Goal: Task Accomplishment & Management: Manage account settings

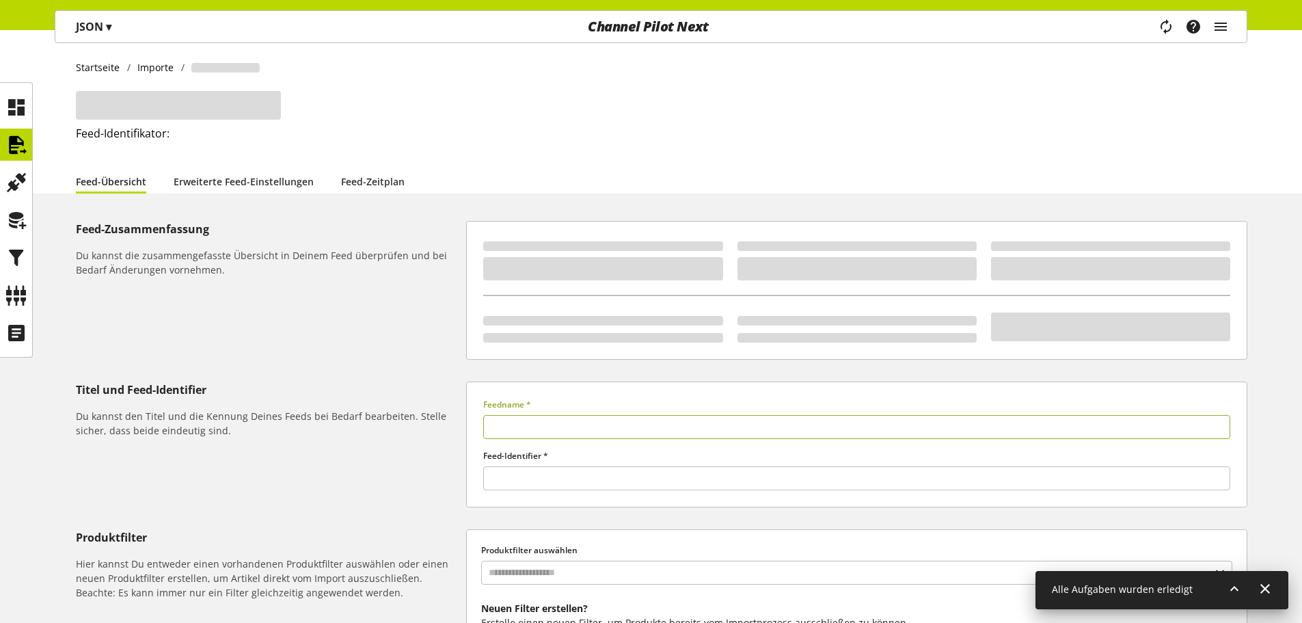
type input "**********"
type input "******"
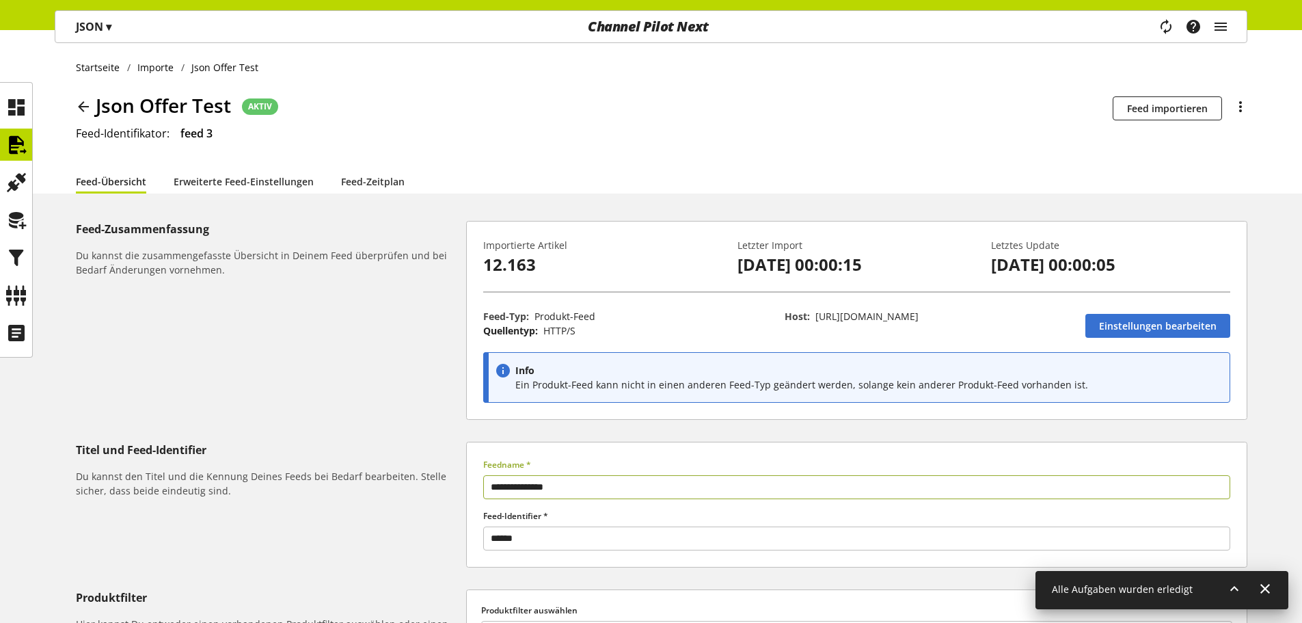
click at [1233, 31] on div "Task-Manager Hilfe-Center [PERSON_NAME] [EMAIL_ADDRESS][DOMAIN_NAME] User Manag…" at bounding box center [1199, 26] width 96 height 31
click at [1224, 29] on icon "main navigation" at bounding box center [1221, 26] width 16 height 25
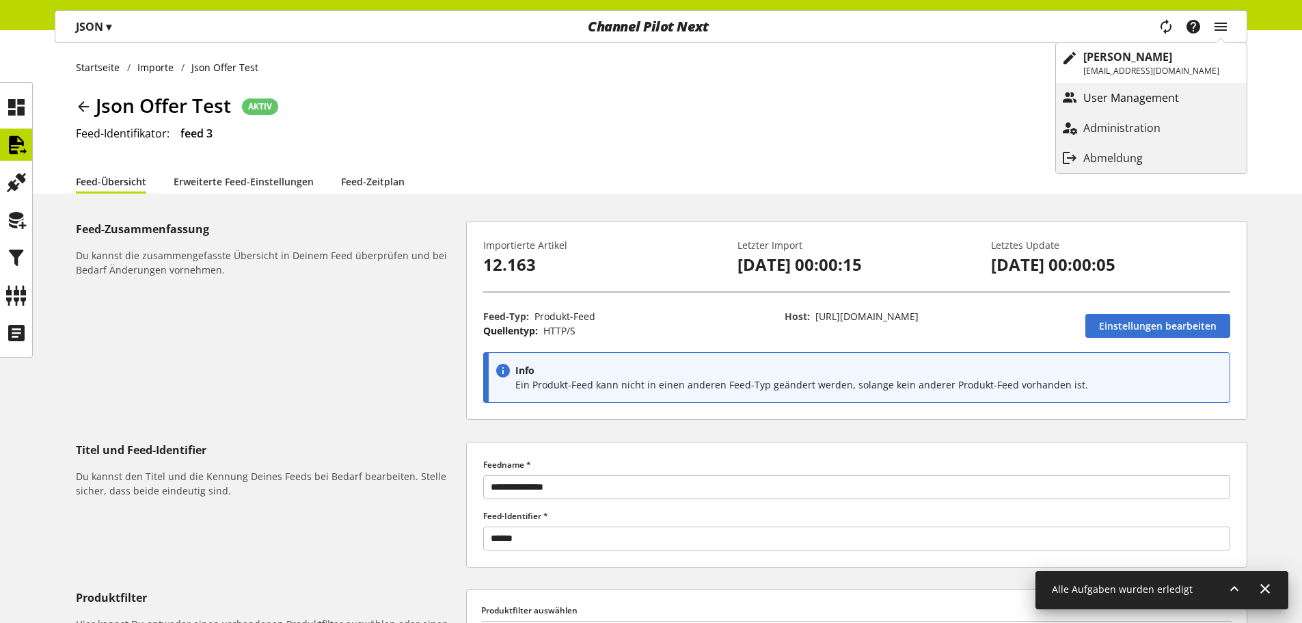
click at [1160, 103] on p "User Management" at bounding box center [1145, 98] width 123 height 16
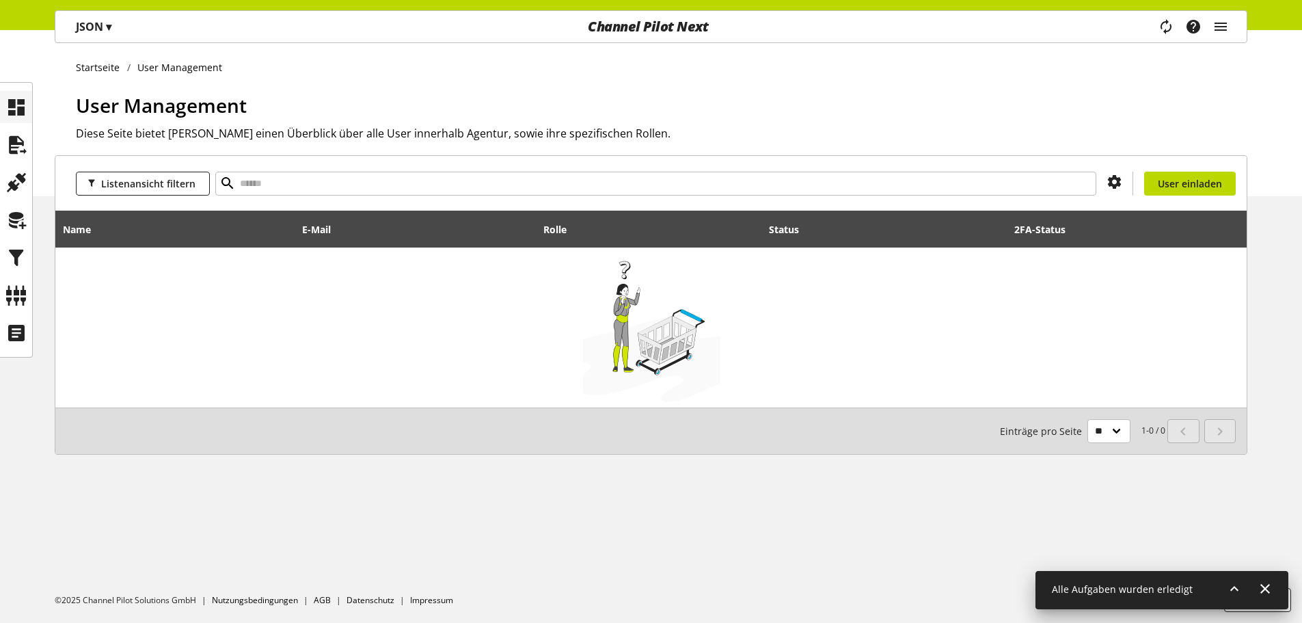
click at [27, 102] on div at bounding box center [16, 107] width 32 height 32
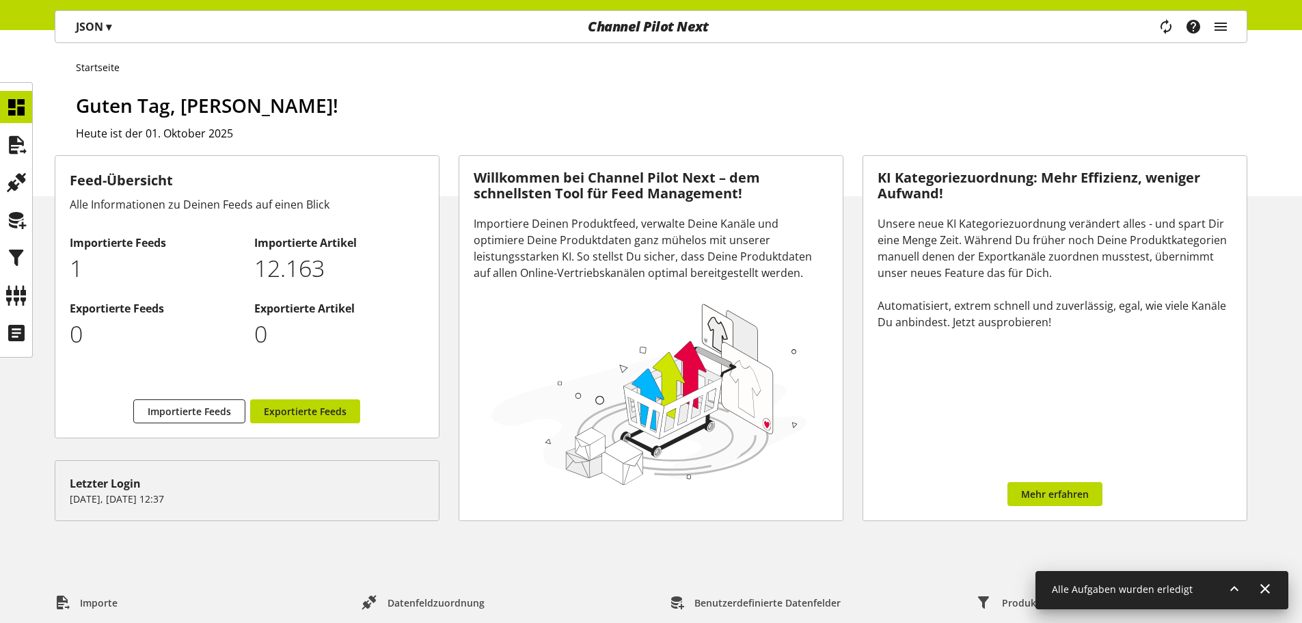
click at [85, 20] on p "JSON ▾" at bounding box center [94, 26] width 36 height 16
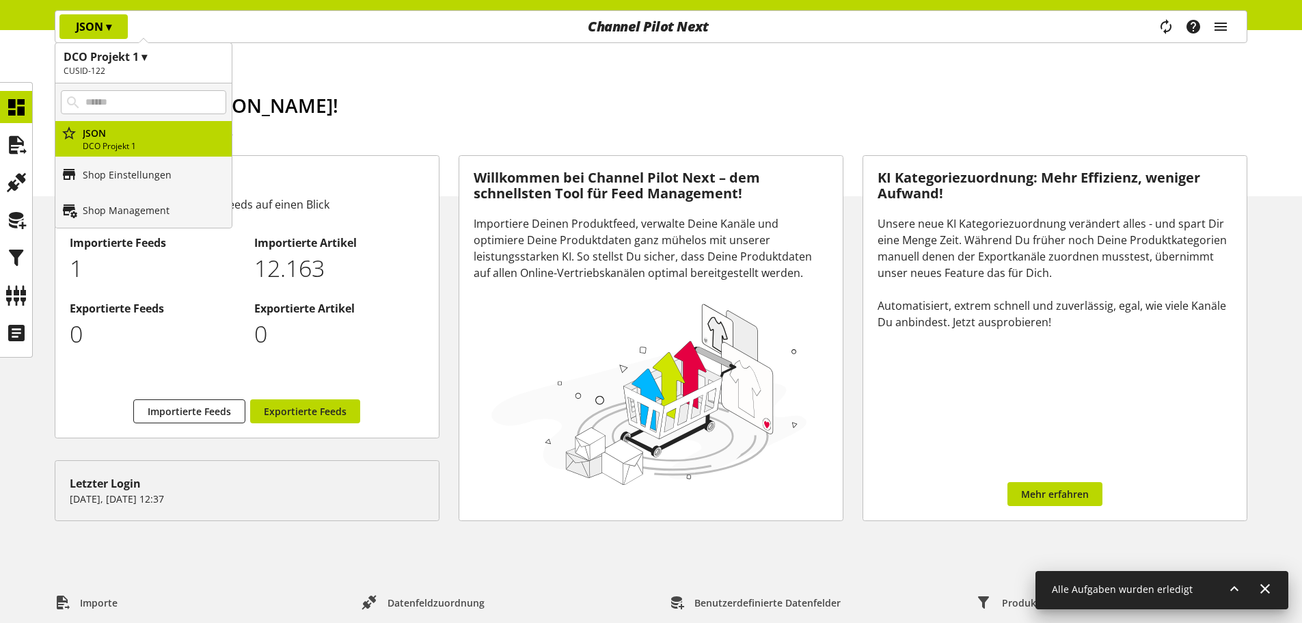
click at [127, 66] on h2 "CUSID-122" at bounding box center [144, 71] width 160 height 12
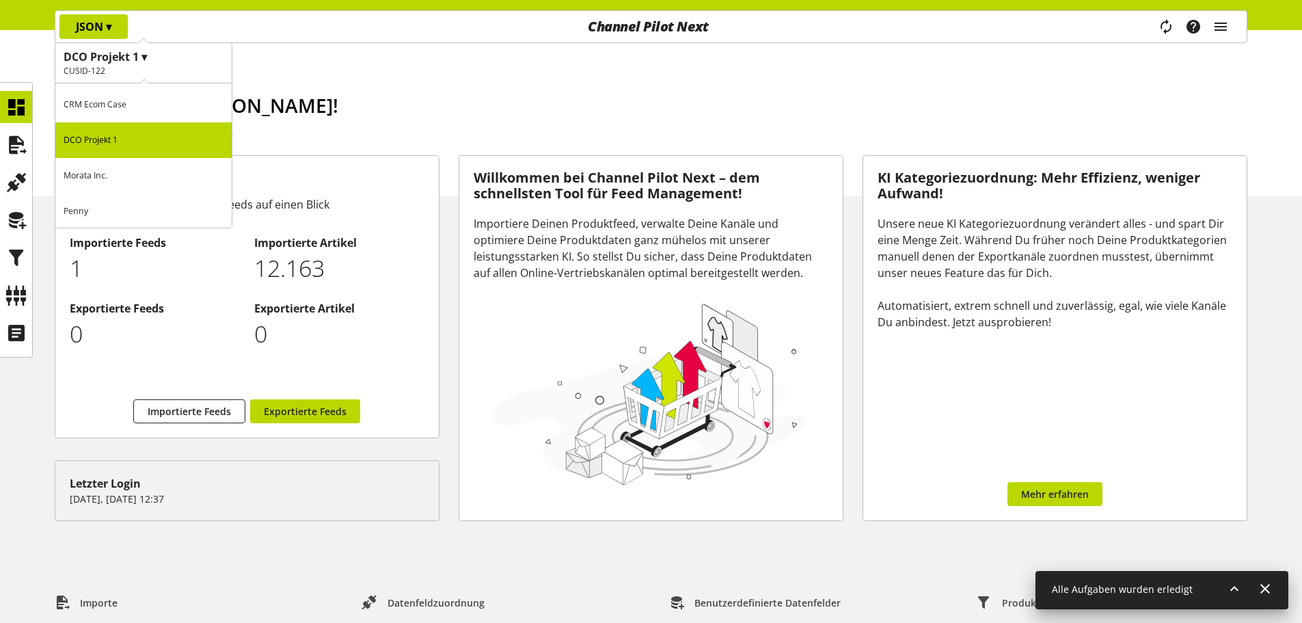
scroll to position [74, 0]
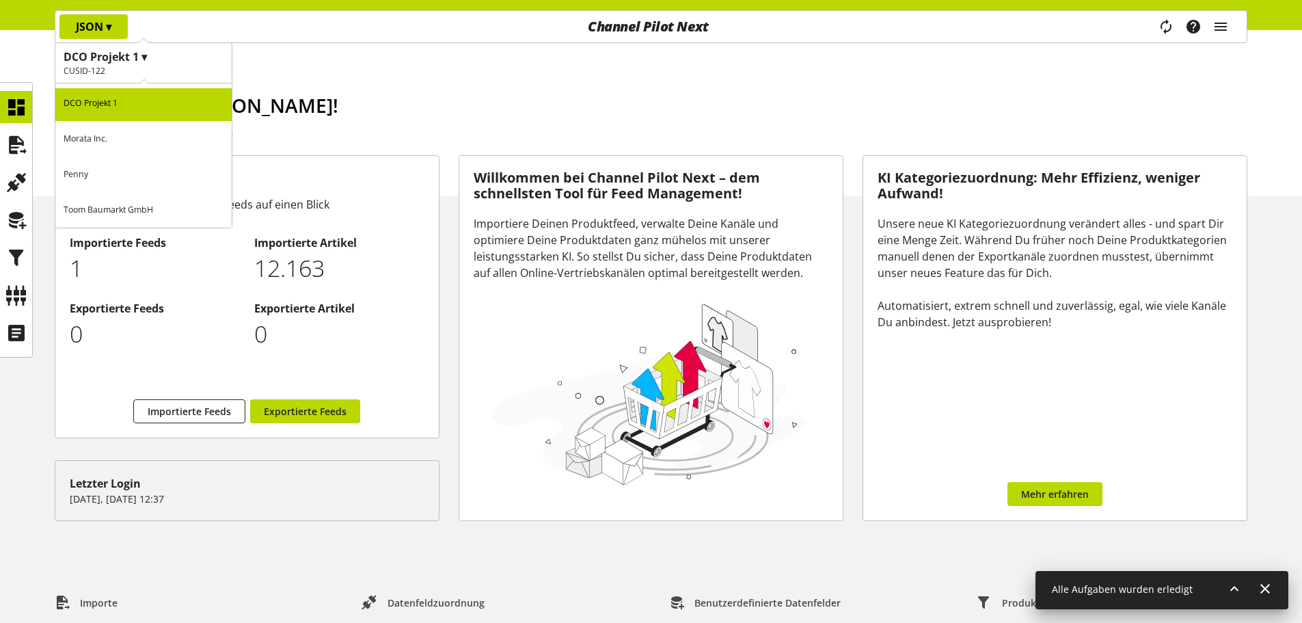
click at [132, 137] on p "Morata Inc." at bounding box center [143, 139] width 176 height 36
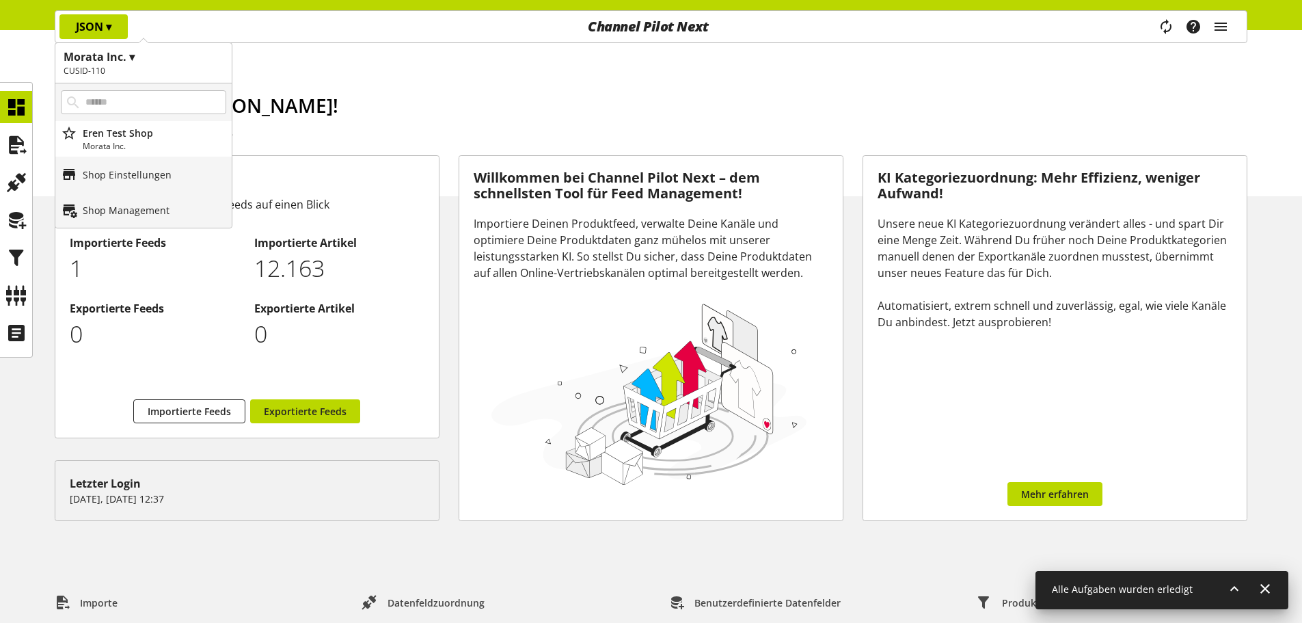
click at [308, 49] on div "Startseite Guten Tag, [PERSON_NAME]! [DATE] ist der [DATE]" at bounding box center [651, 113] width 1302 height 166
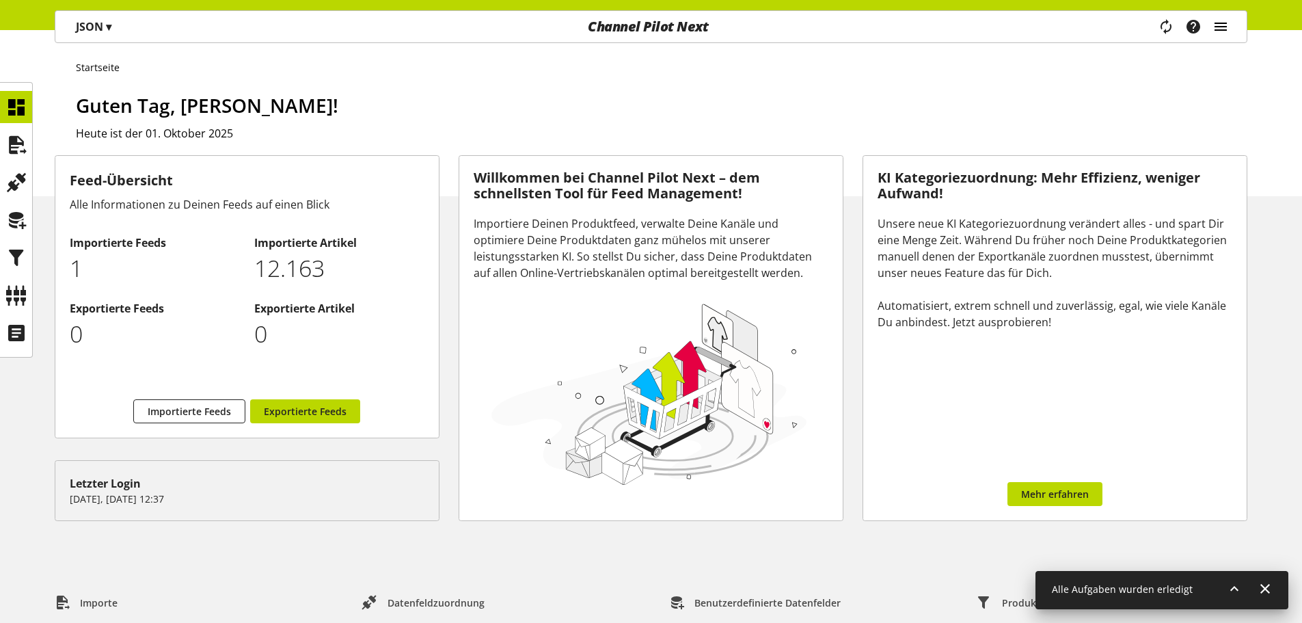
click at [1218, 28] on icon "main navigation" at bounding box center [1221, 26] width 16 height 25
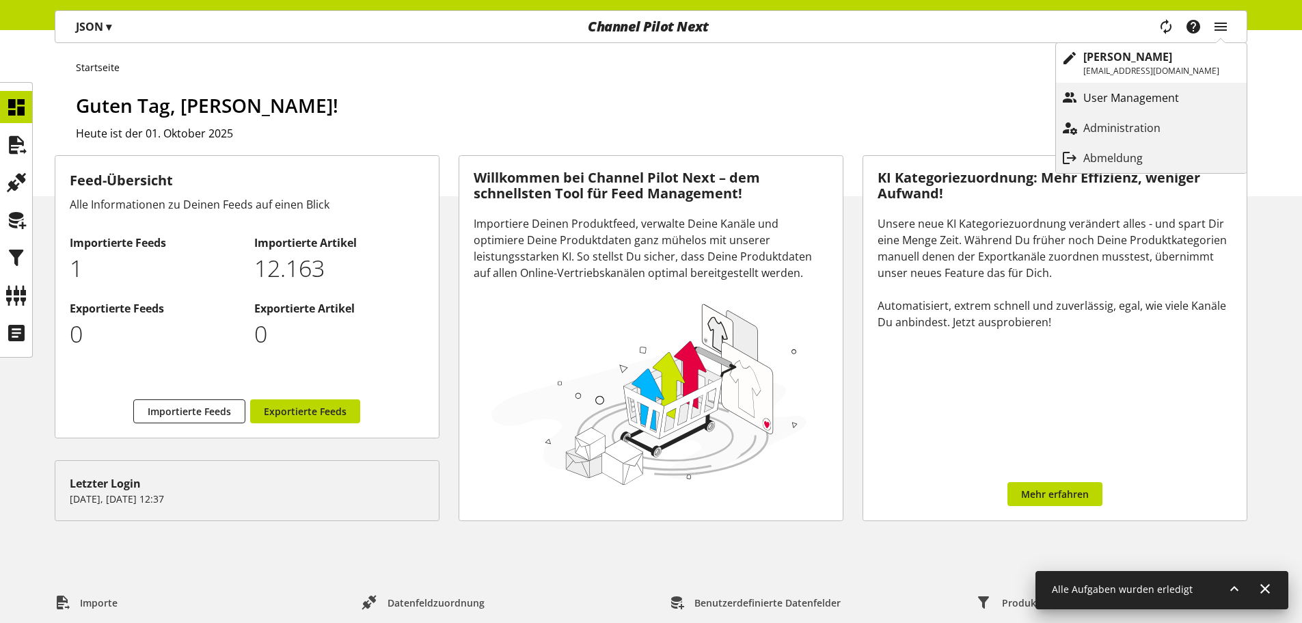
click at [1172, 107] on link "User Management" at bounding box center [1151, 97] width 191 height 25
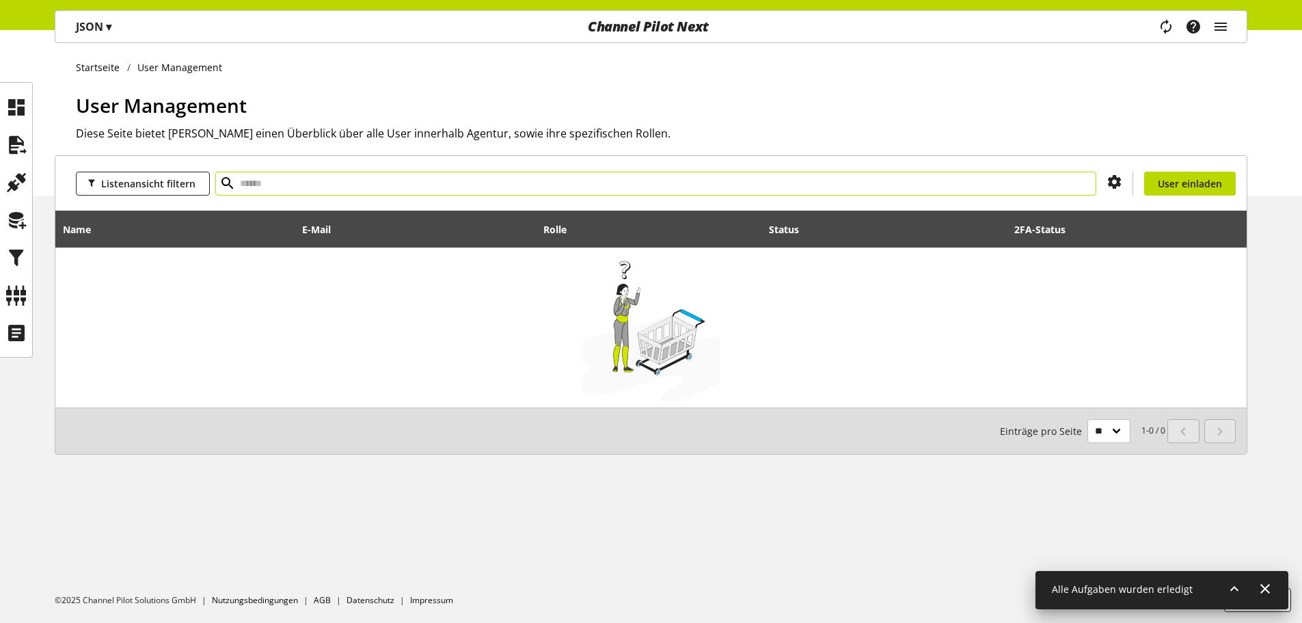
click at [814, 181] on input "text" at bounding box center [655, 184] width 881 height 24
click at [1227, 14] on div "Task-Manager Hilfe-Center [PERSON_NAME] [EMAIL_ADDRESS][DOMAIN_NAME] User Manag…" at bounding box center [1199, 26] width 96 height 31
click at [1225, 20] on icon "main navigation" at bounding box center [1221, 26] width 16 height 25
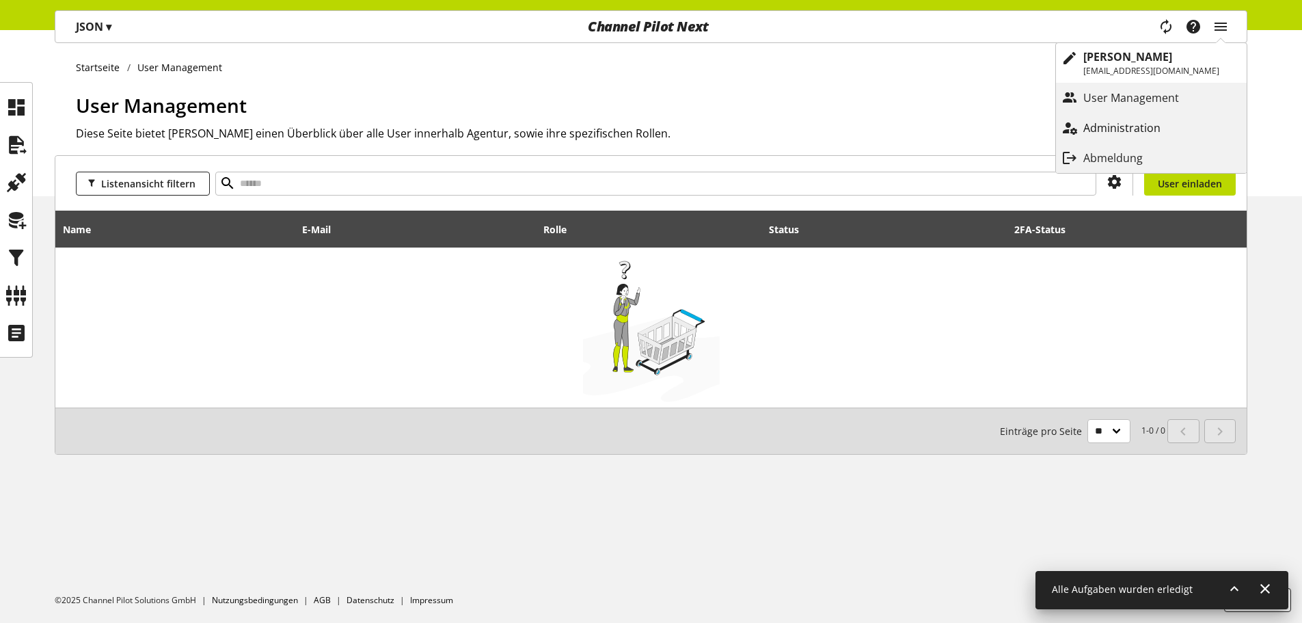
click at [1188, 124] on p "Administration" at bounding box center [1136, 128] width 105 height 16
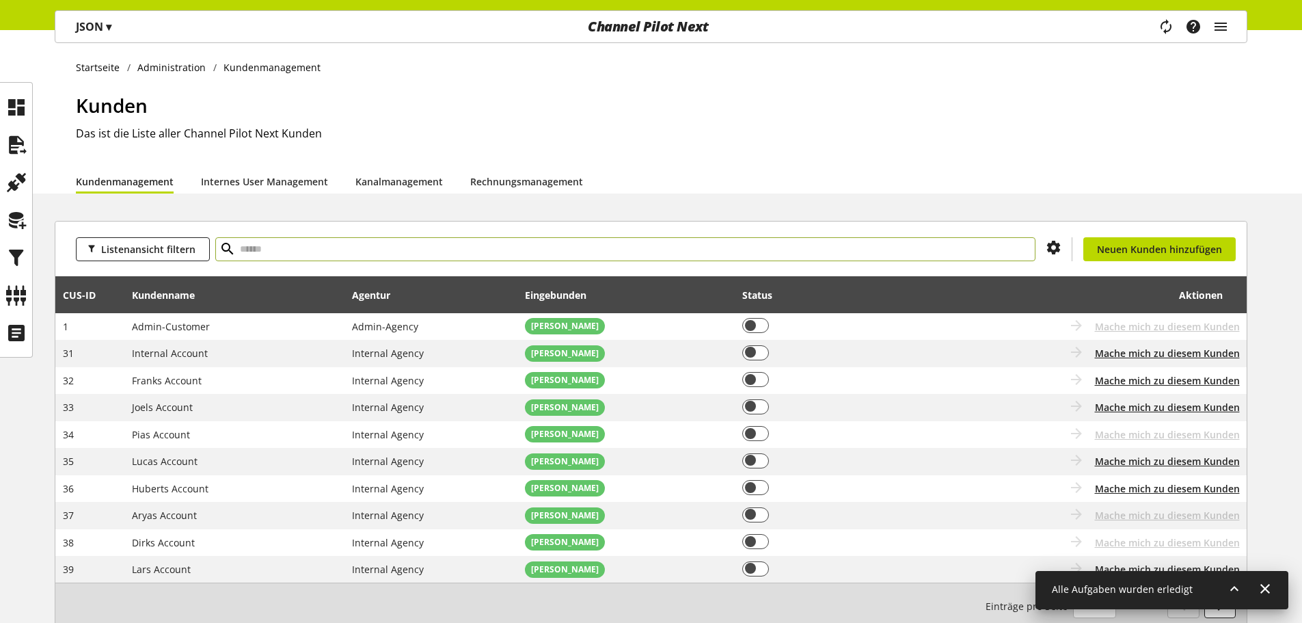
click at [643, 242] on input "text" at bounding box center [625, 249] width 820 height 24
type input "****"
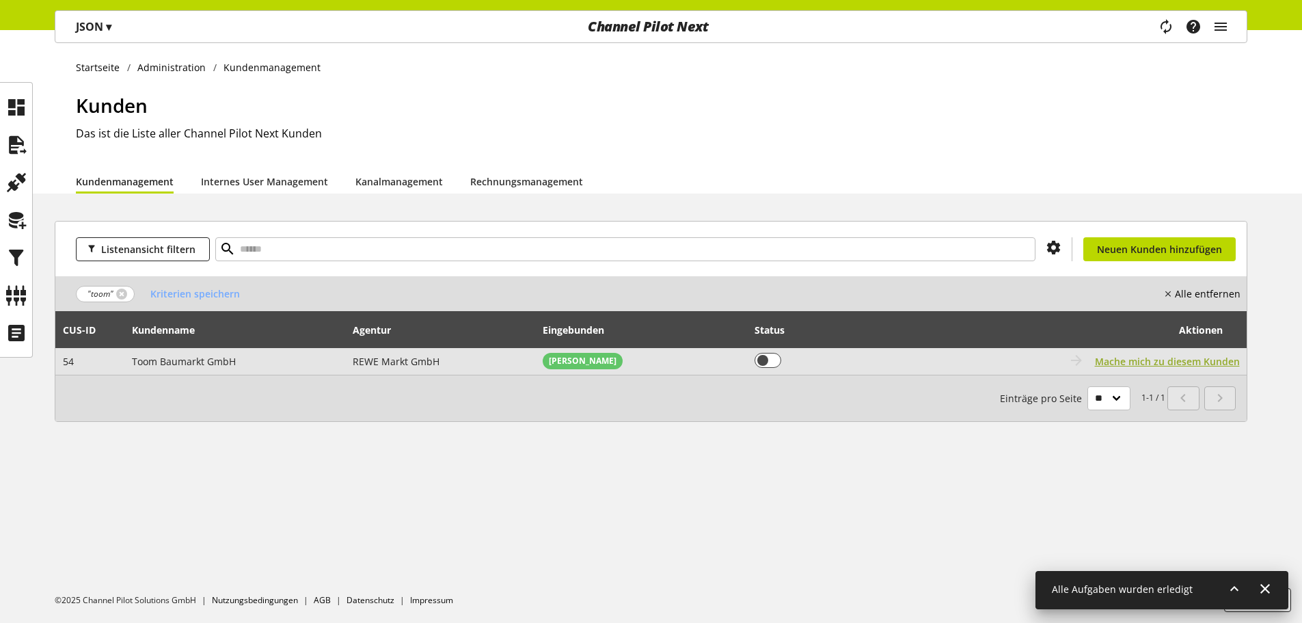
click at [1113, 360] on span "Mache mich zu diesem Kunden" at bounding box center [1167, 361] width 145 height 14
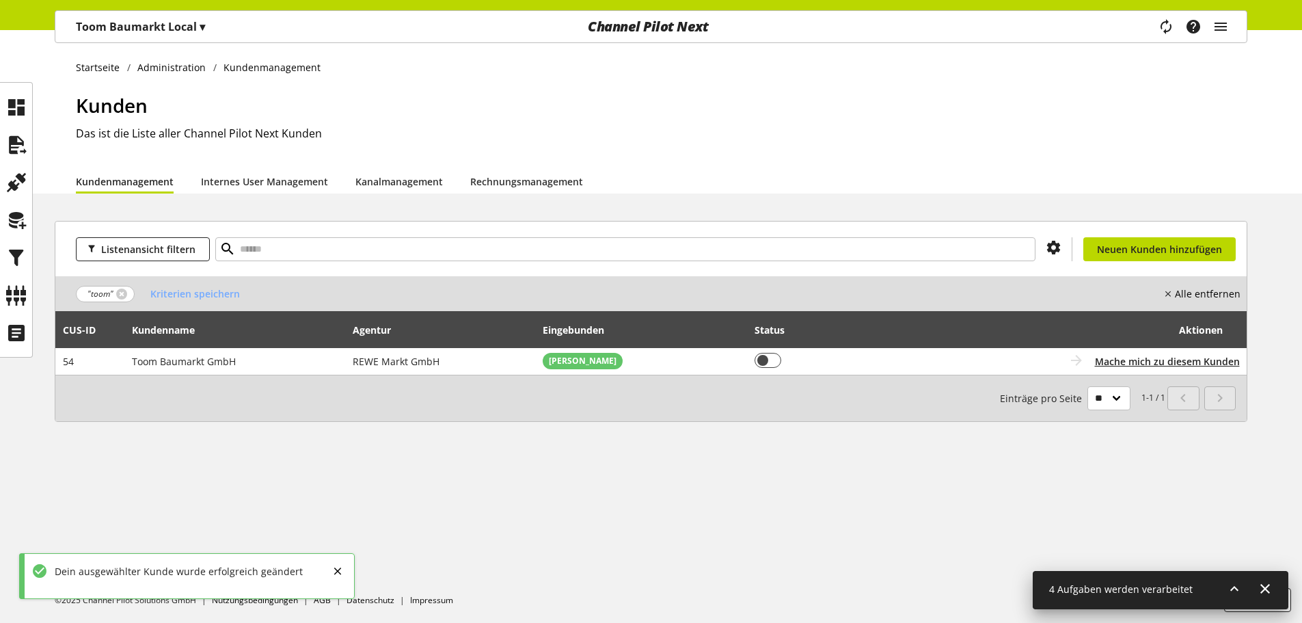
click at [200, 36] on div "Toom Baumarkt Local ▾" at bounding box center [140, 26] width 162 height 25
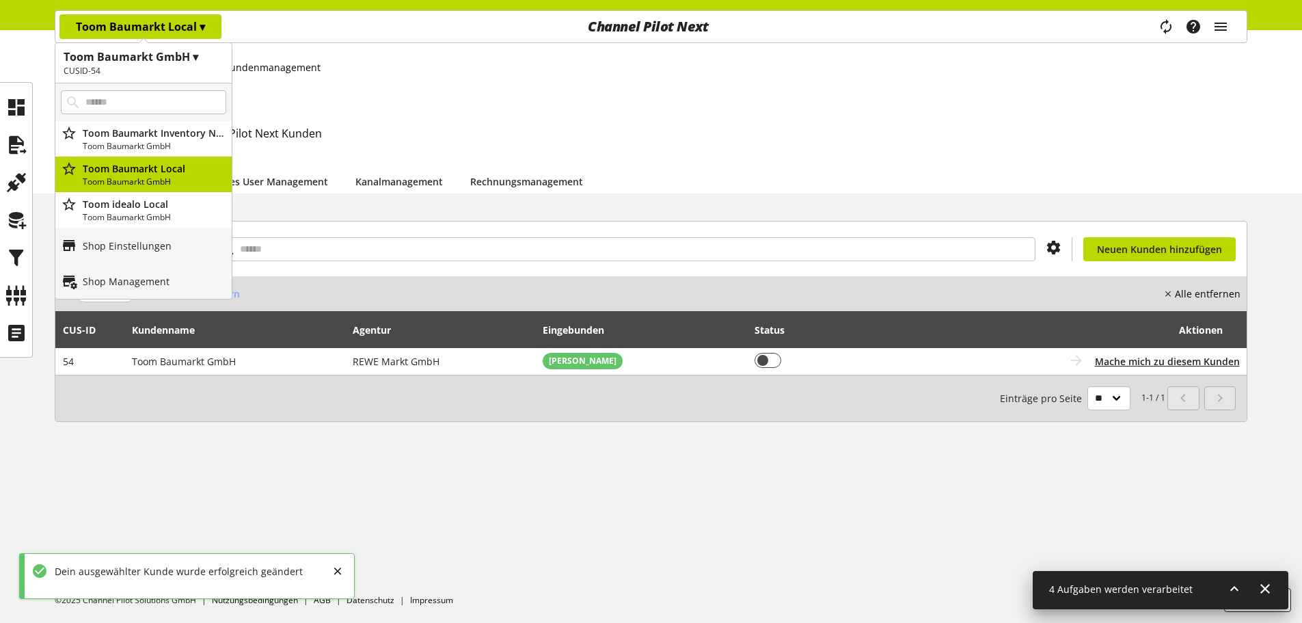
click at [198, 24] on p "Toom Baumarkt Local ▾" at bounding box center [140, 26] width 129 height 16
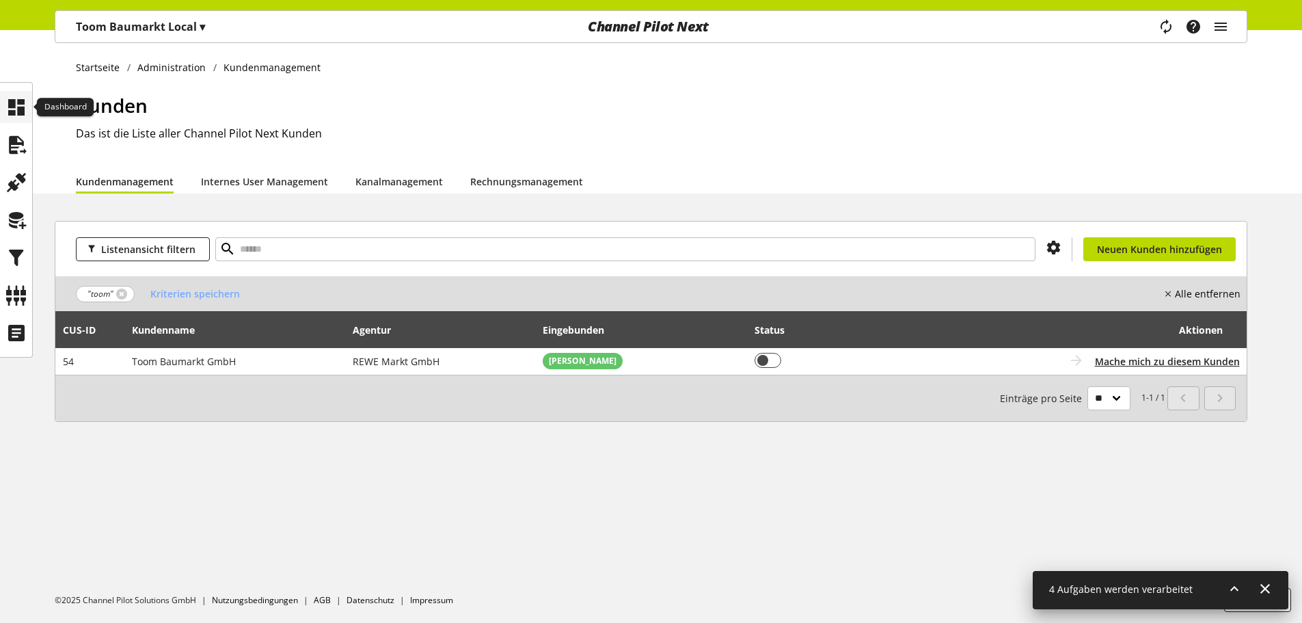
click at [25, 106] on icon at bounding box center [16, 107] width 22 height 27
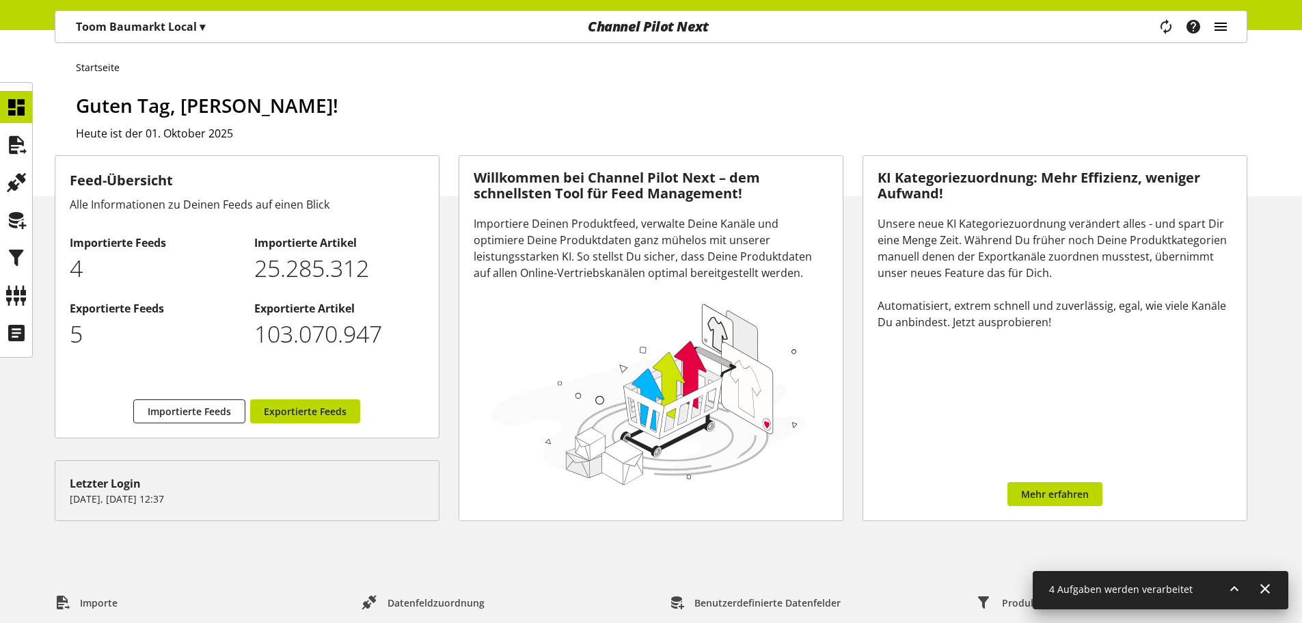
click at [1227, 23] on icon "main navigation" at bounding box center [1221, 26] width 16 height 25
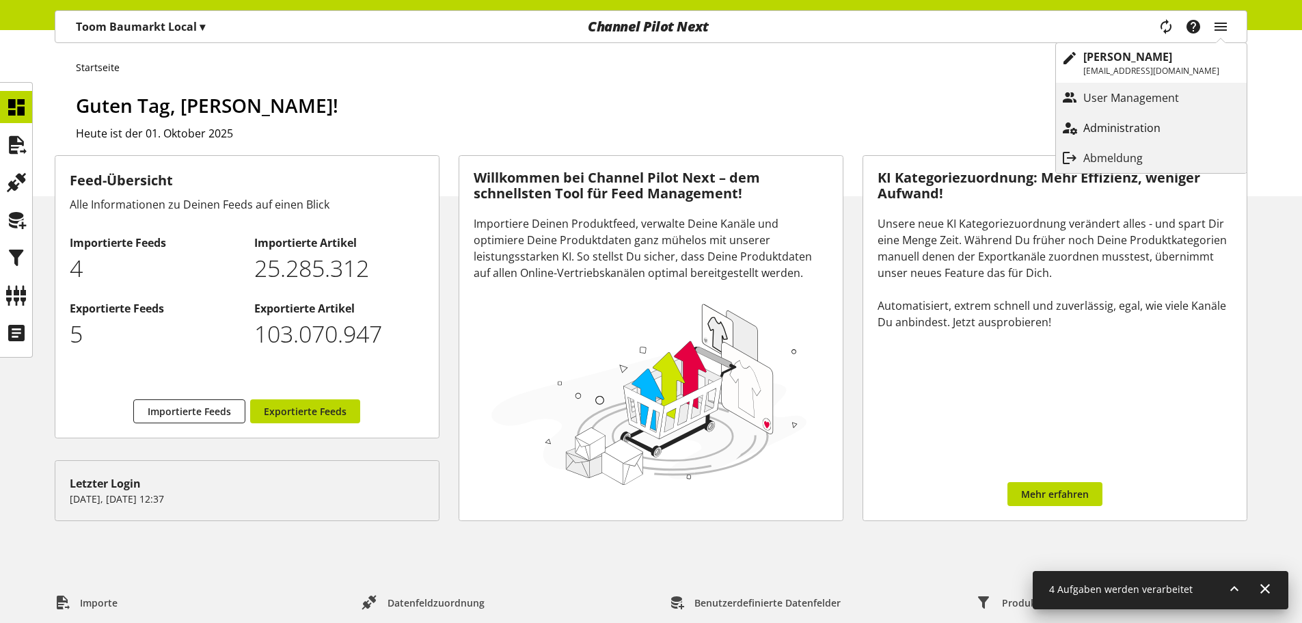
click at [1171, 131] on p "Administration" at bounding box center [1136, 128] width 105 height 16
